Goal: Task Accomplishment & Management: Manage account settings

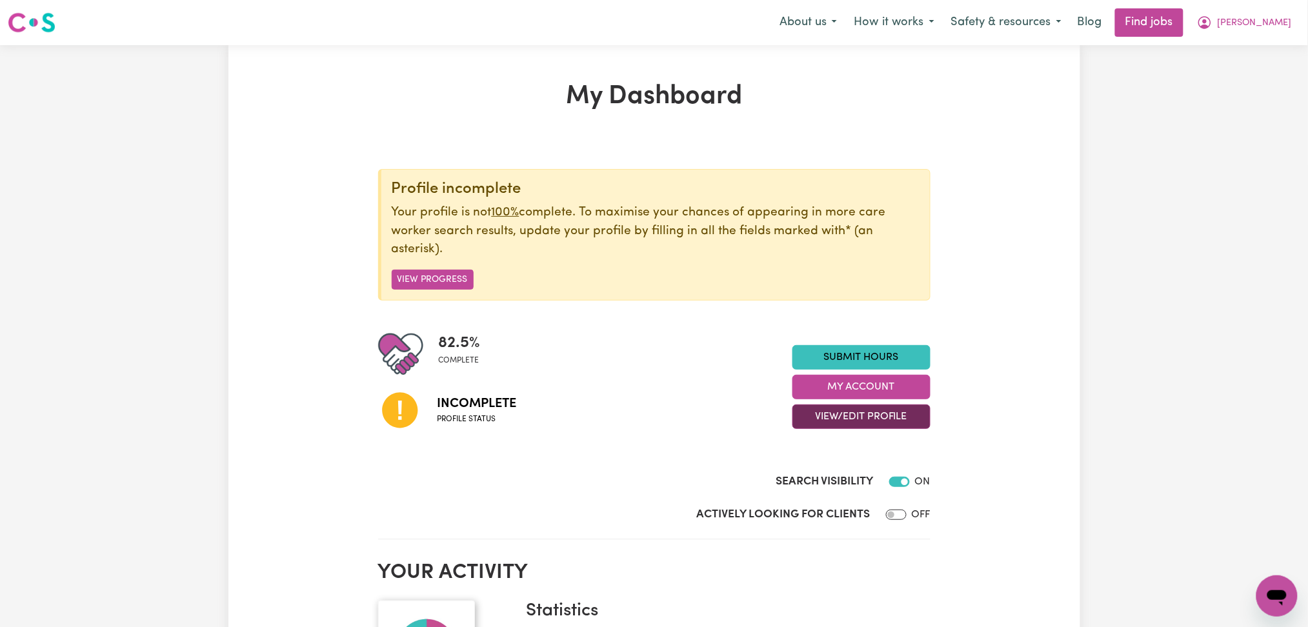
click at [828, 419] on button "View/Edit Profile" at bounding box center [862, 417] width 138 height 25
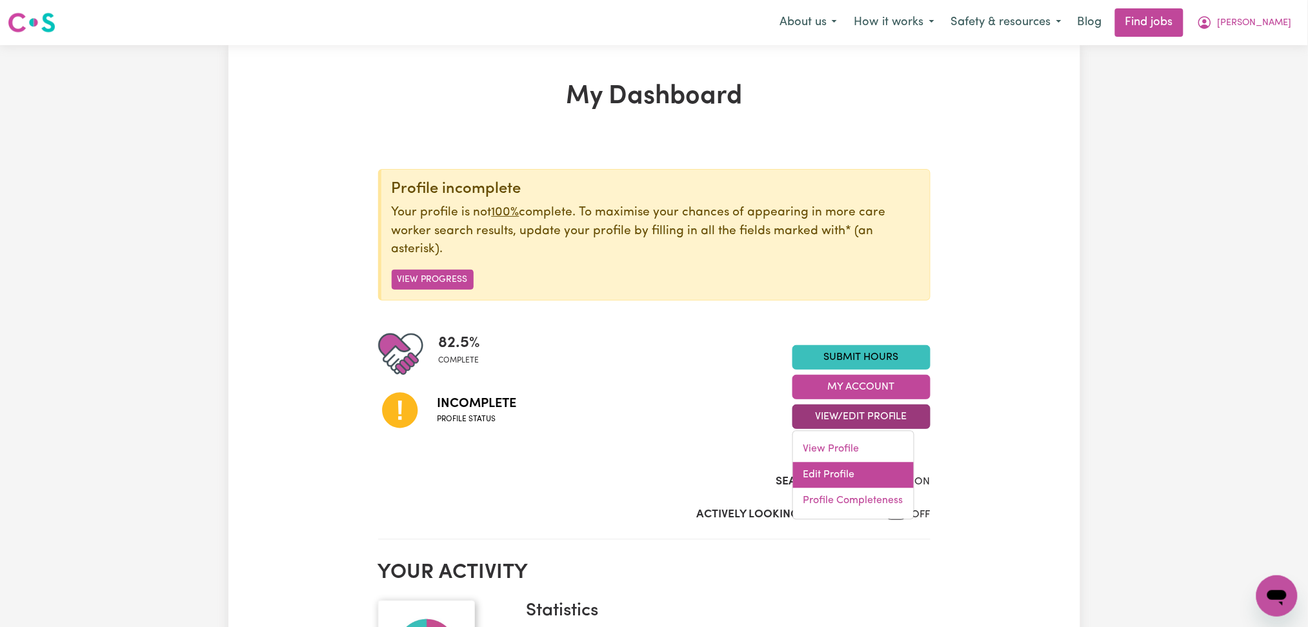
click at [824, 476] on link "Edit Profile" at bounding box center [853, 476] width 121 height 26
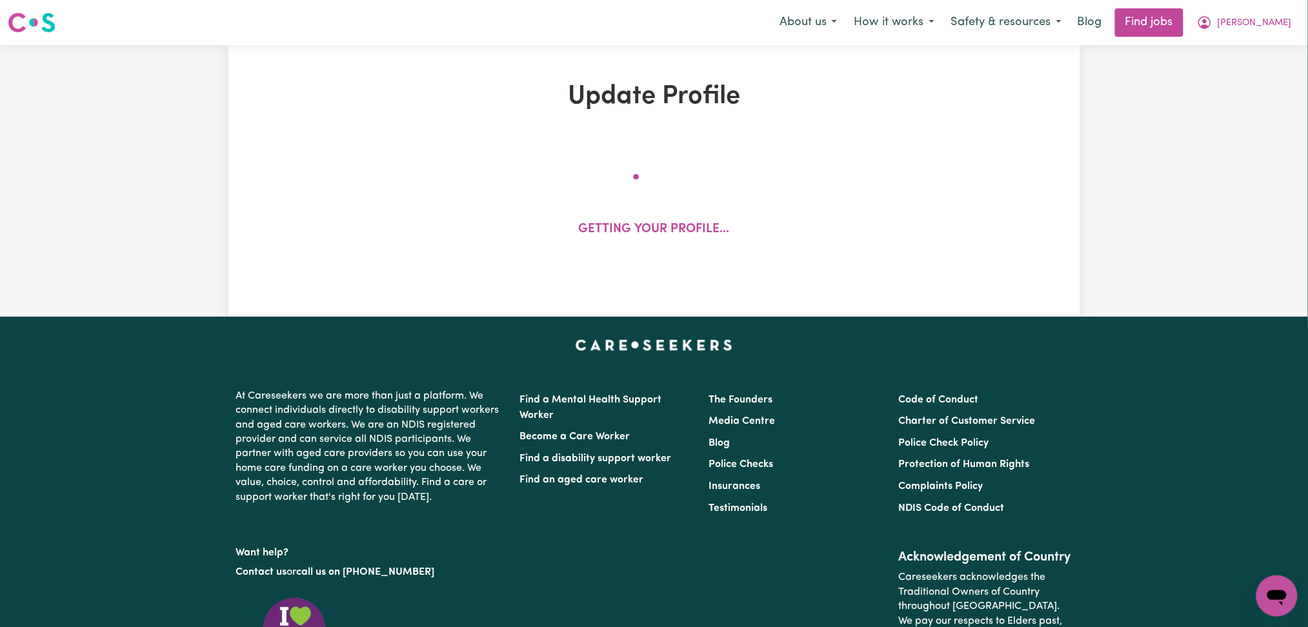
select select "[DEMOGRAPHIC_DATA]"
select select "[DEMOGRAPHIC_DATA] Citizen"
select select "Studying a healthcare related degree or qualification"
select select "75"
select select "100"
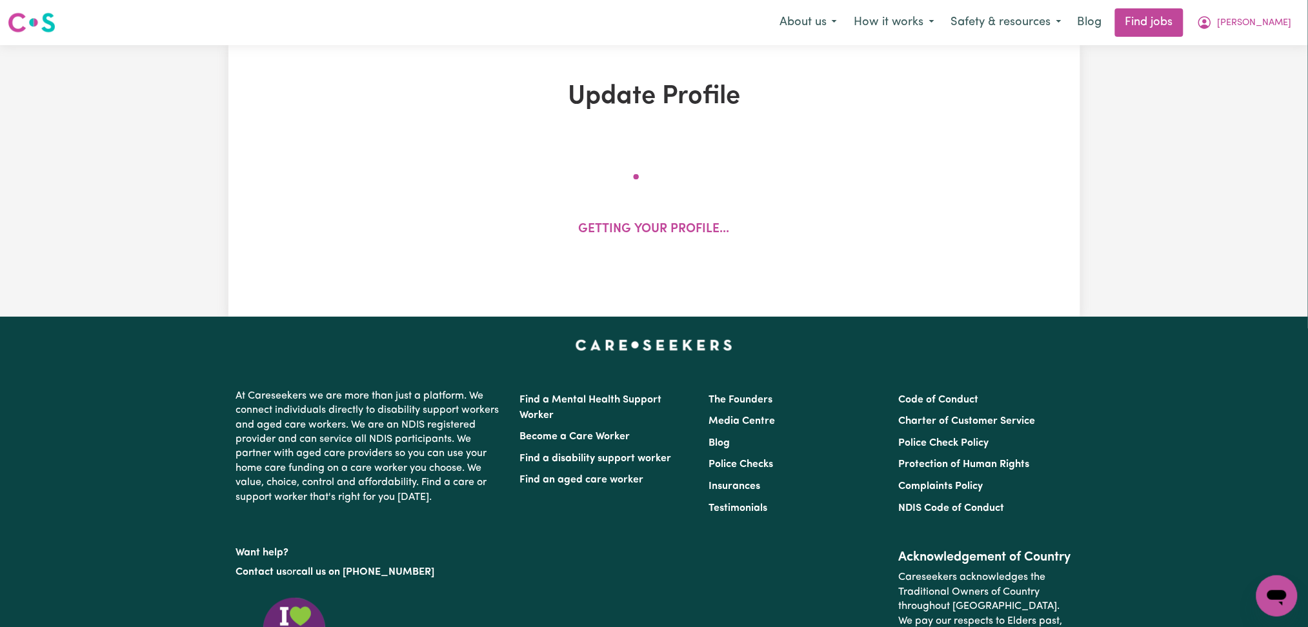
select select "150"
select select "160"
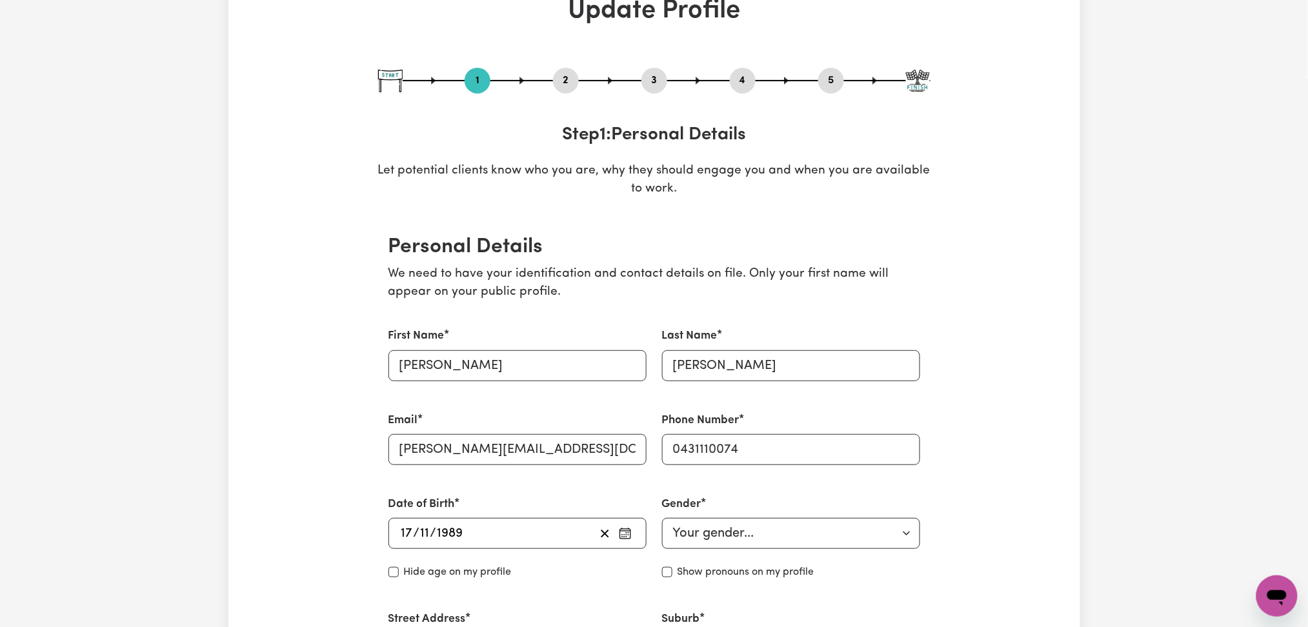
scroll to position [172, 0]
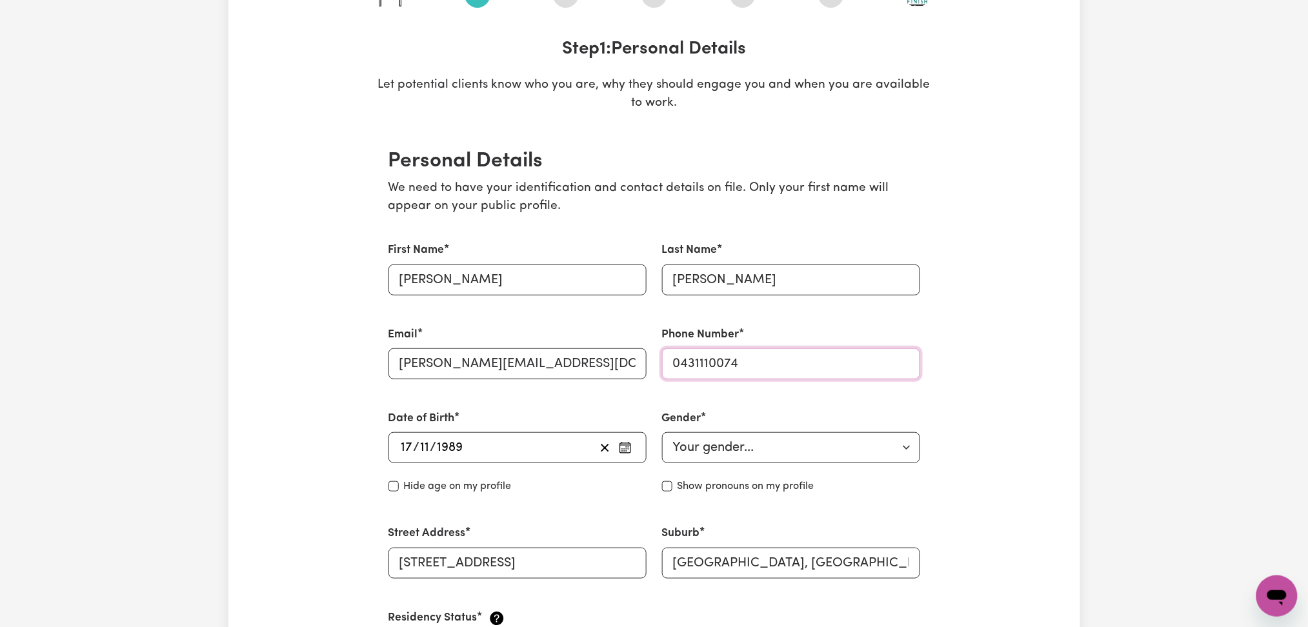
drag, startPoint x: 680, startPoint y: 363, endPoint x: 700, endPoint y: 362, distance: 20.0
click at [700, 362] on input "0431110074" at bounding box center [791, 363] width 258 height 31
click at [691, 363] on input "0431110074" at bounding box center [791, 363] width 258 height 31
drag, startPoint x: 682, startPoint y: 361, endPoint x: 818, endPoint y: 361, distance: 135.5
click at [818, 361] on input "0431110074" at bounding box center [791, 363] width 258 height 31
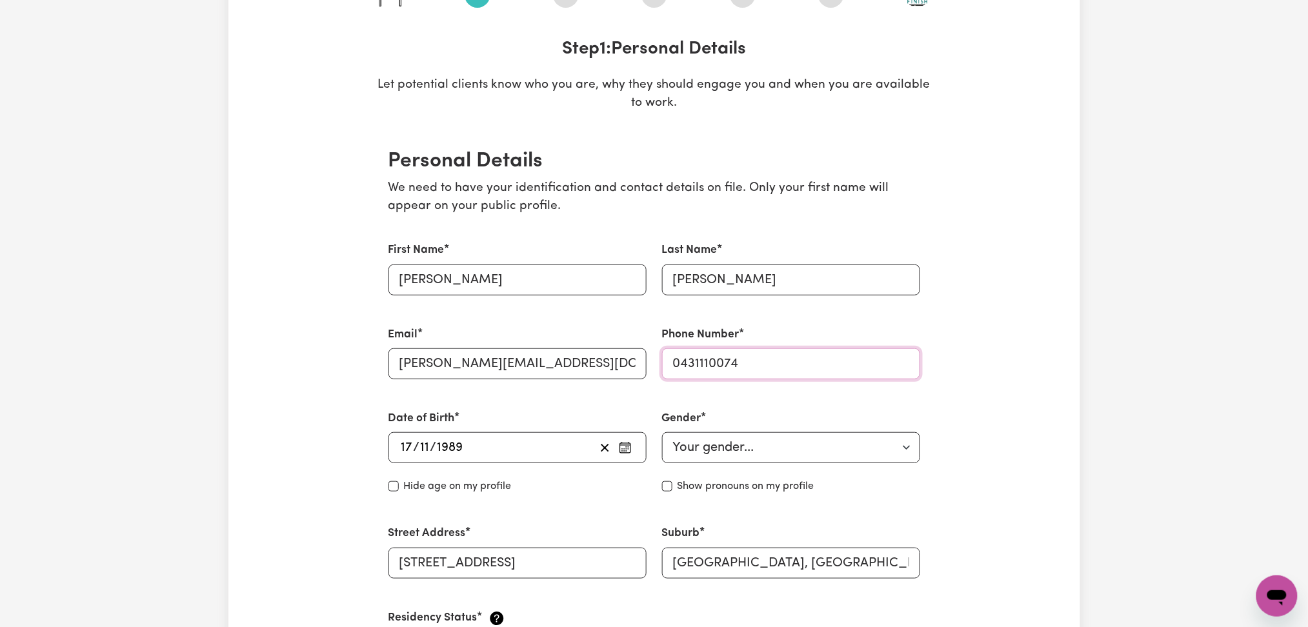
scroll to position [0, 0]
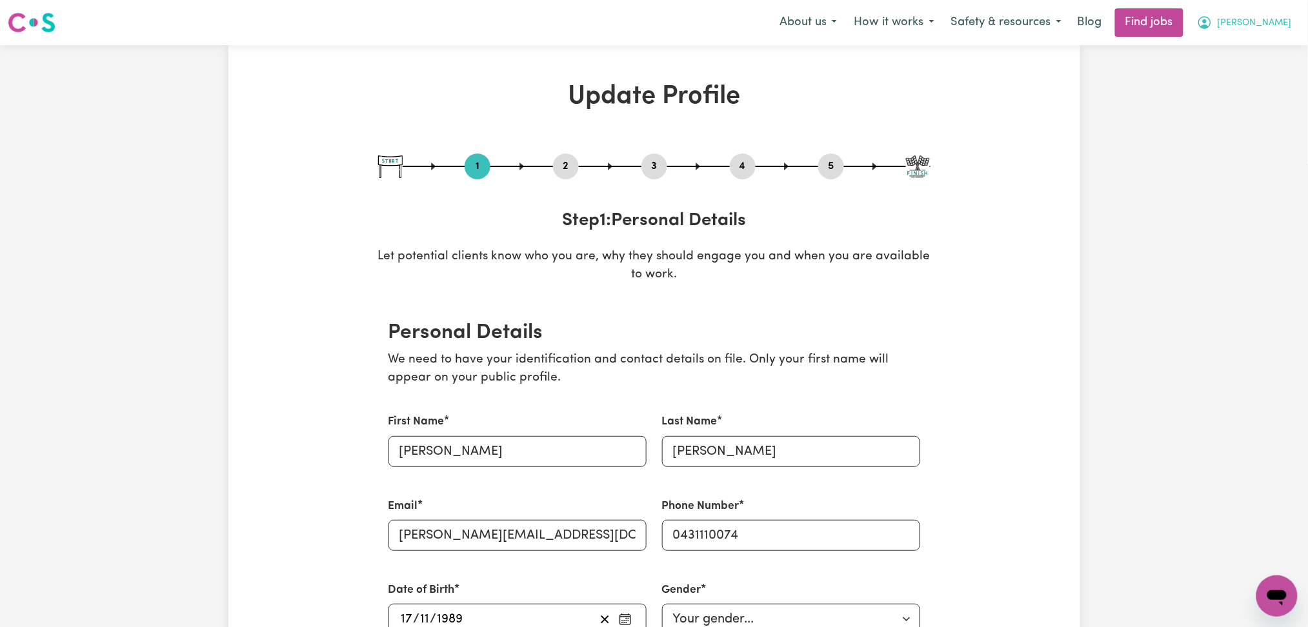
click at [1281, 29] on span "[PERSON_NAME]" at bounding box center [1255, 23] width 74 height 14
click at [1244, 103] on link "Logout" at bounding box center [1249, 98] width 102 height 25
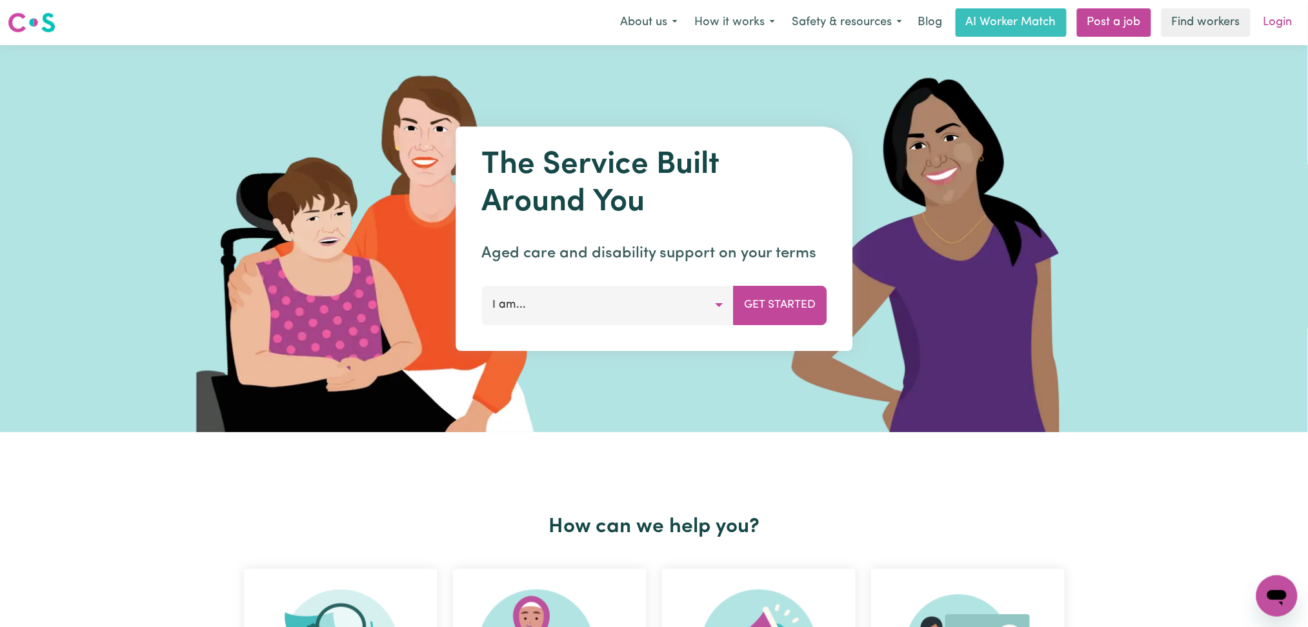
click at [1283, 15] on link "Login" at bounding box center [1278, 22] width 45 height 28
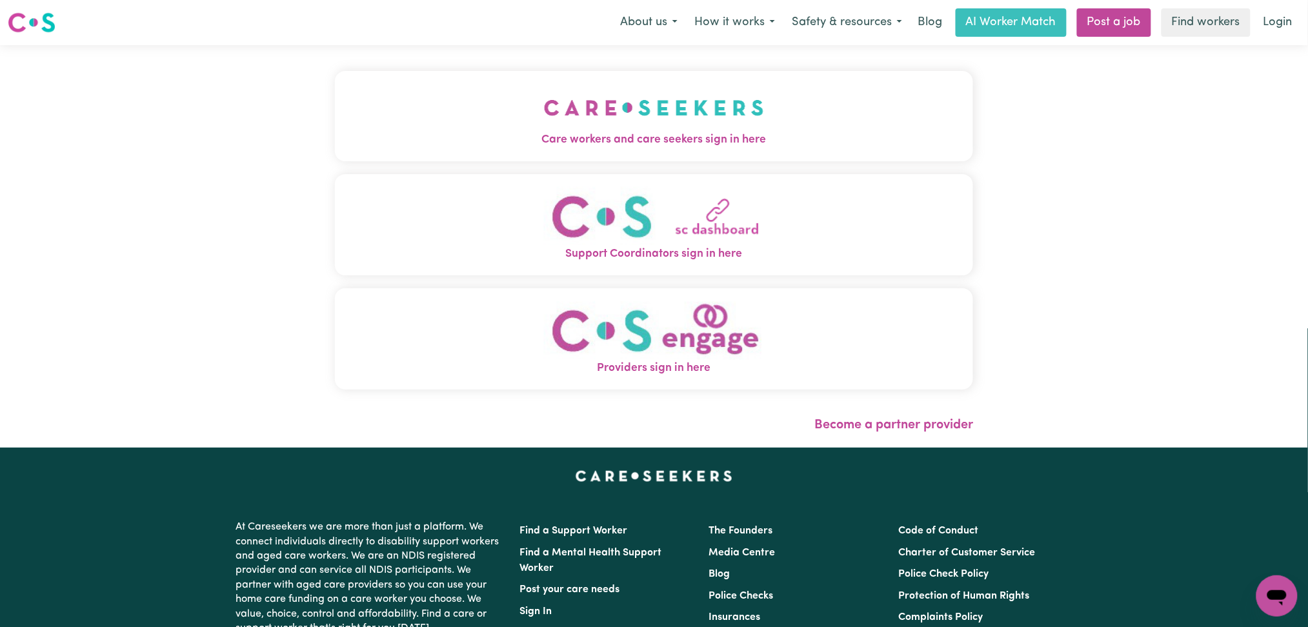
click at [362, 125] on button "Care workers and care seekers sign in here" at bounding box center [654, 116] width 639 height 90
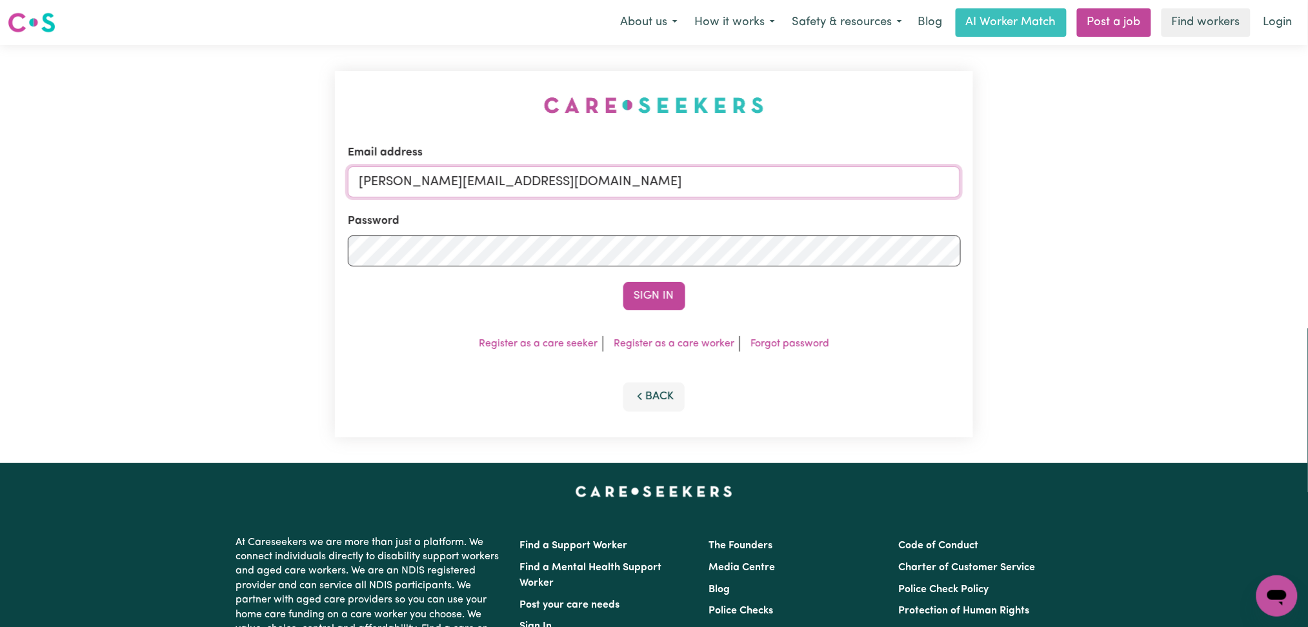
drag, startPoint x: 539, startPoint y: 185, endPoint x: 525, endPoint y: 188, distance: 14.6
click at [539, 185] on input "[PERSON_NAME][EMAIL_ADDRESS][DOMAIN_NAME]" at bounding box center [654, 182] width 613 height 31
drag, startPoint x: 425, startPoint y: 180, endPoint x: 790, endPoint y: 182, distance: 364.6
click at [791, 181] on input "Superuser~[EMAIL_ADDRESS][DOMAIN_NAME]" at bounding box center [654, 182] width 613 height 31
type input "Superuser~[EMAIL_ADDRESS][DOMAIN_NAME]"
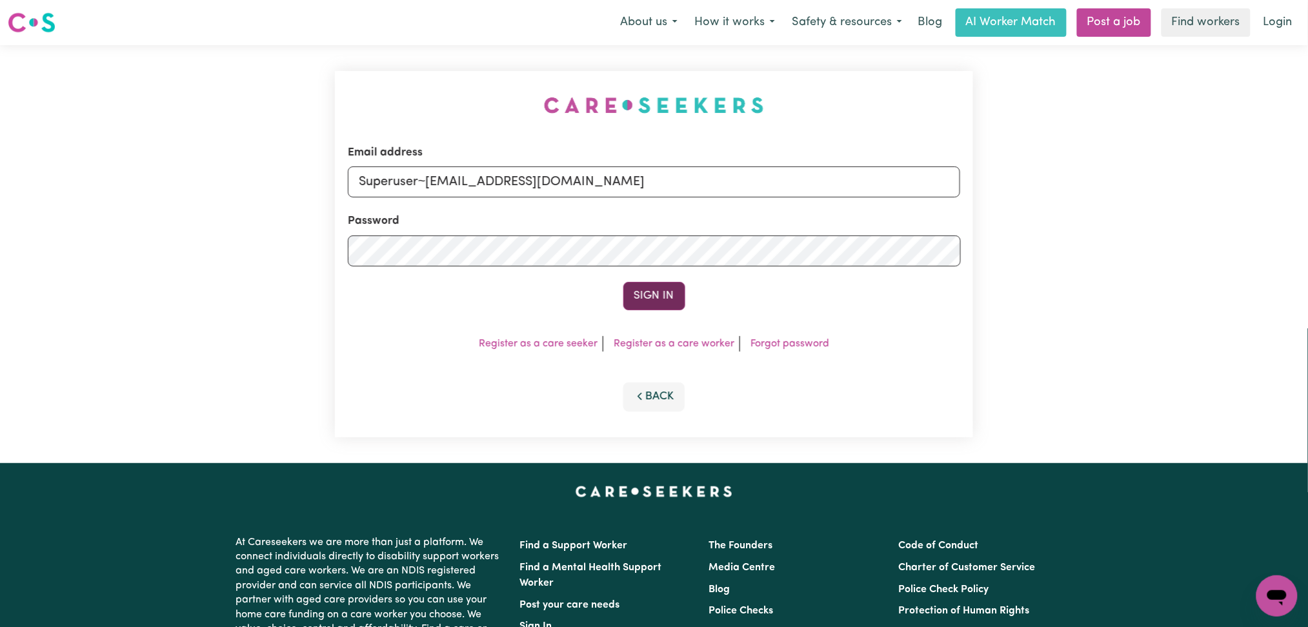
click at [656, 295] on button "Sign In" at bounding box center [654, 296] width 62 height 28
